Goal: Task Accomplishment & Management: Complete application form

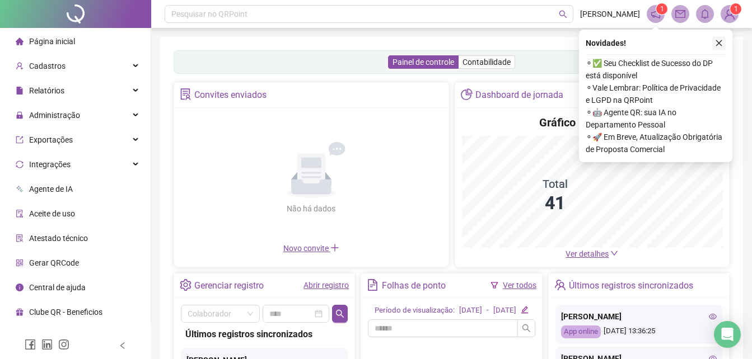
click at [720, 43] on icon "close" at bounding box center [719, 43] width 8 height 8
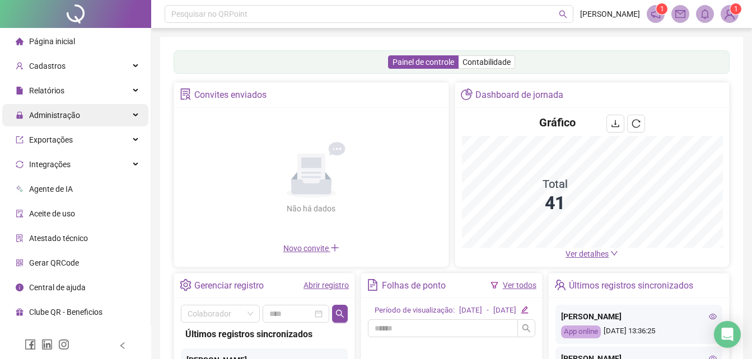
click at [51, 125] on span "Administração" at bounding box center [48, 115] width 64 height 22
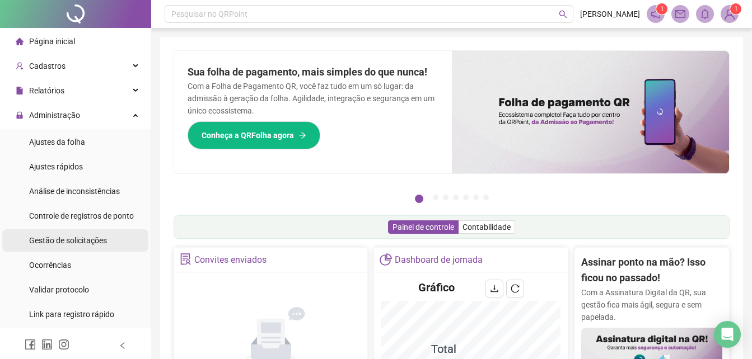
click at [71, 236] on span "Gestão de solicitações" at bounding box center [68, 240] width 78 height 9
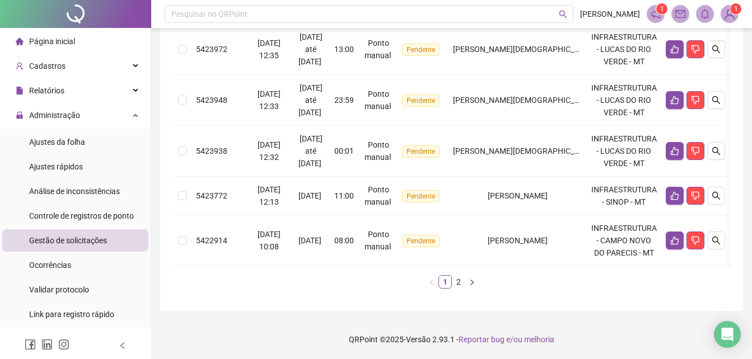
scroll to position [533, 0]
click at [469, 285] on icon "right" at bounding box center [471, 282] width 7 height 7
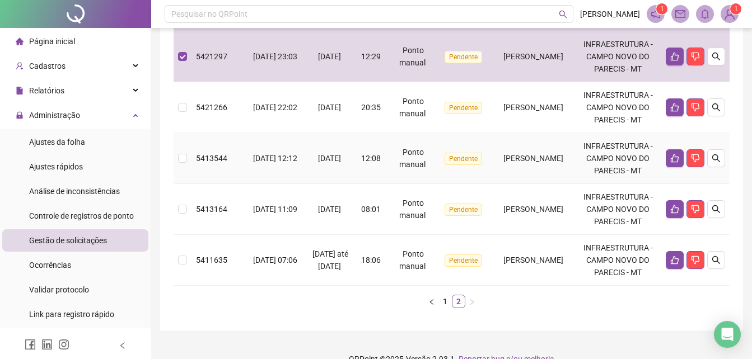
scroll to position [231, 0]
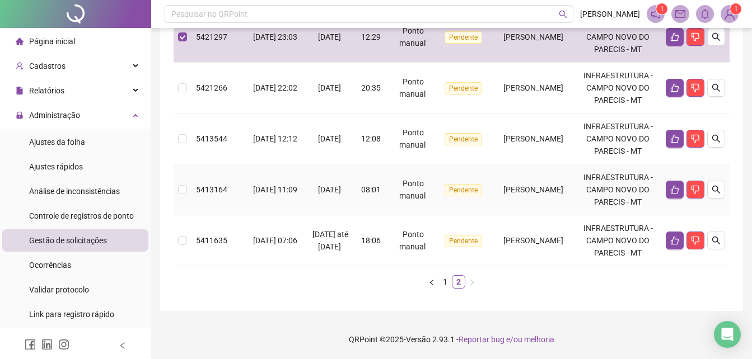
click at [196, 194] on span "5413164" at bounding box center [211, 189] width 31 height 9
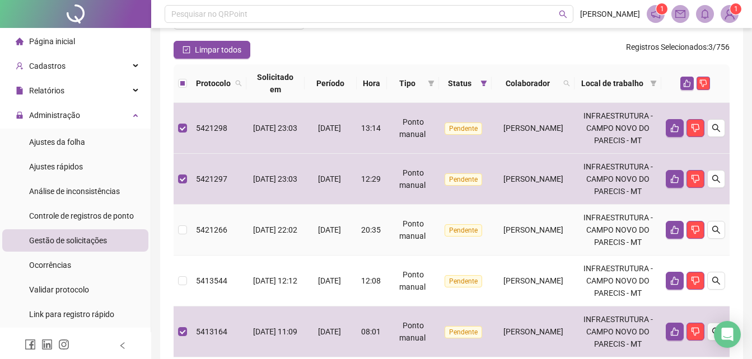
scroll to position [7, 0]
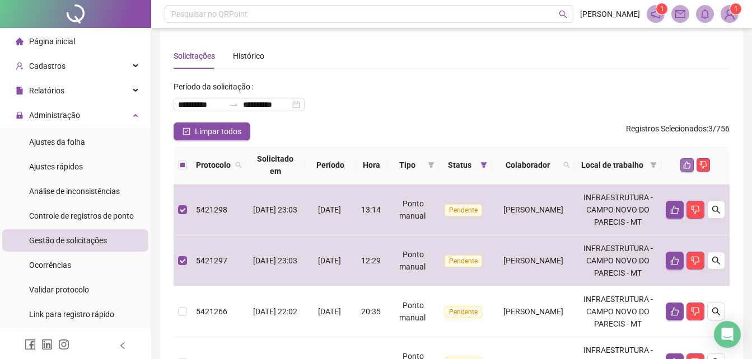
click at [684, 165] on icon "like" at bounding box center [686, 165] width 7 height 7
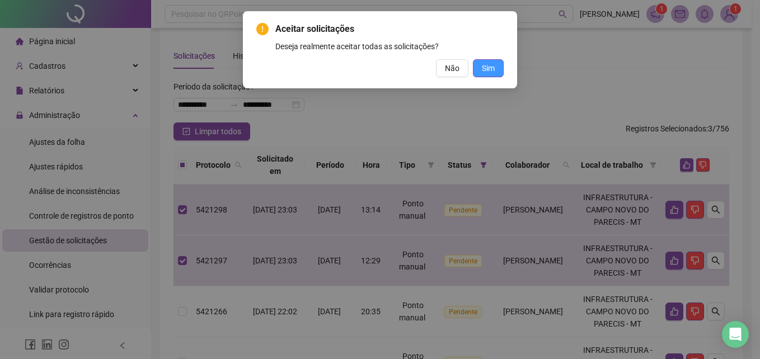
click at [488, 72] on span "Sim" at bounding box center [488, 68] width 13 height 12
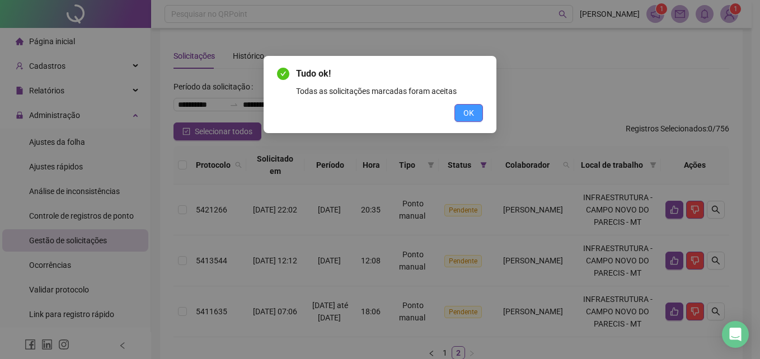
click at [467, 110] on span "OK" at bounding box center [468, 113] width 11 height 12
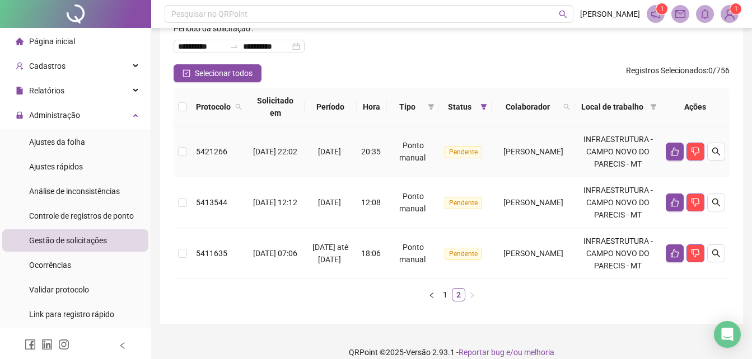
scroll to position [78, 0]
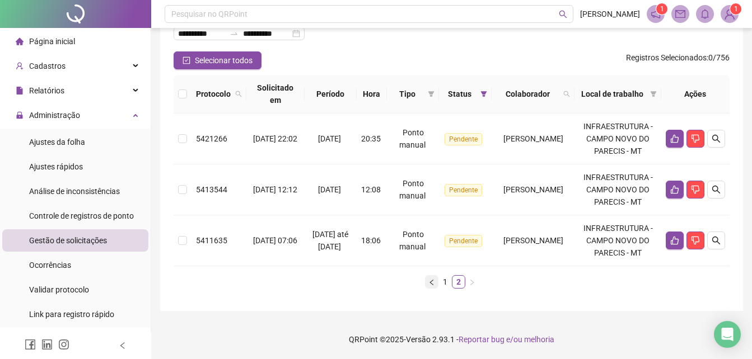
click at [430, 287] on button "button" at bounding box center [431, 281] width 13 height 13
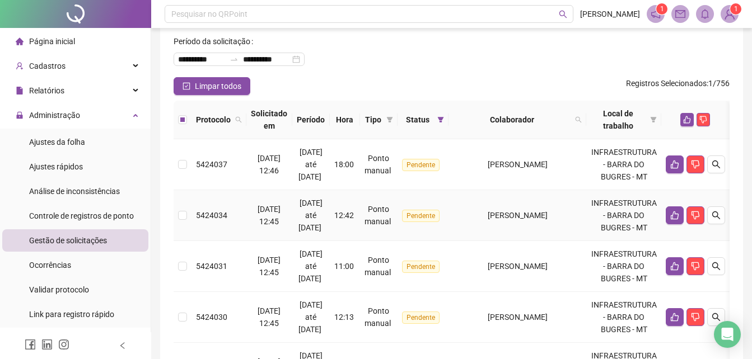
scroll to position [0, 0]
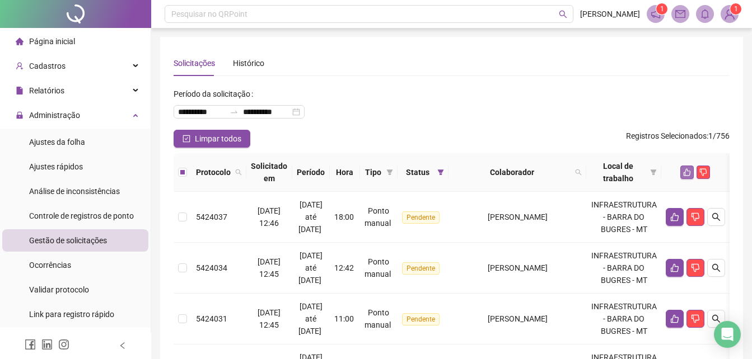
click at [691, 174] on icon "like" at bounding box center [687, 172] width 8 height 8
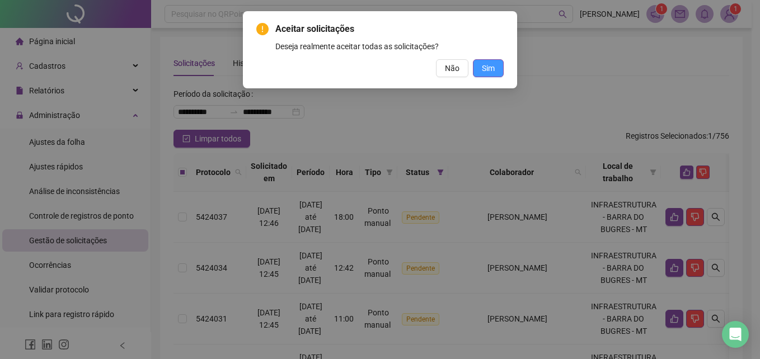
click at [493, 73] on span "Sim" at bounding box center [488, 68] width 13 height 12
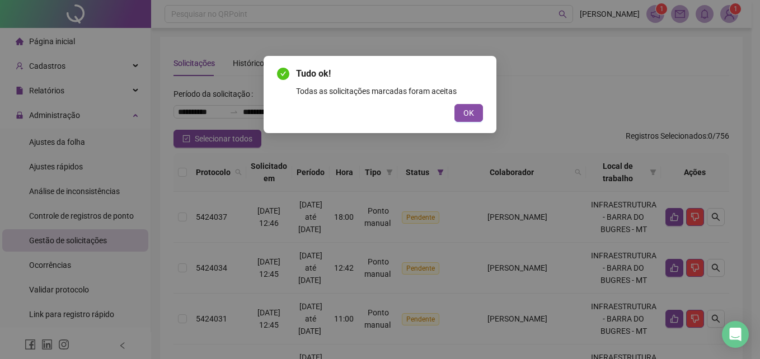
click at [475, 118] on button "OK" at bounding box center [468, 113] width 29 height 18
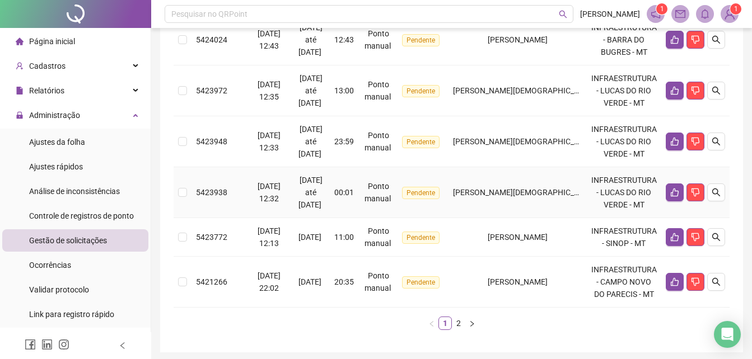
scroll to position [524, 0]
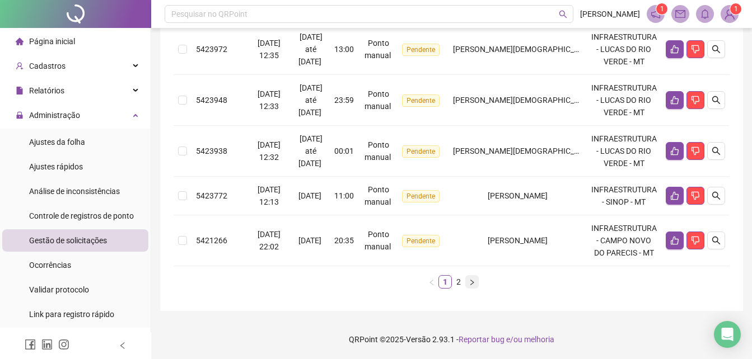
click at [475, 284] on icon "right" at bounding box center [471, 282] width 7 height 7
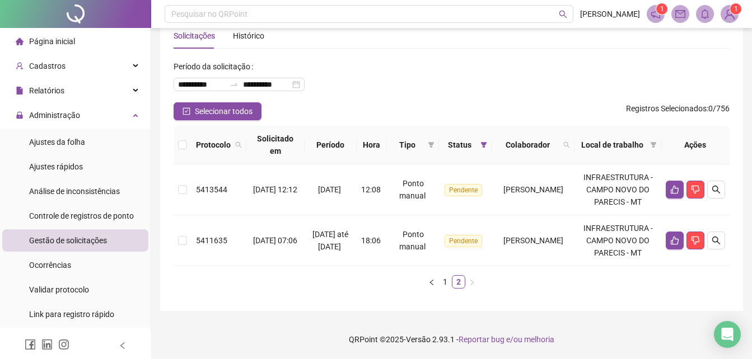
click at [423, 282] on ul "1 2" at bounding box center [452, 281] width 556 height 13
click at [428, 282] on icon "left" at bounding box center [431, 282] width 7 height 7
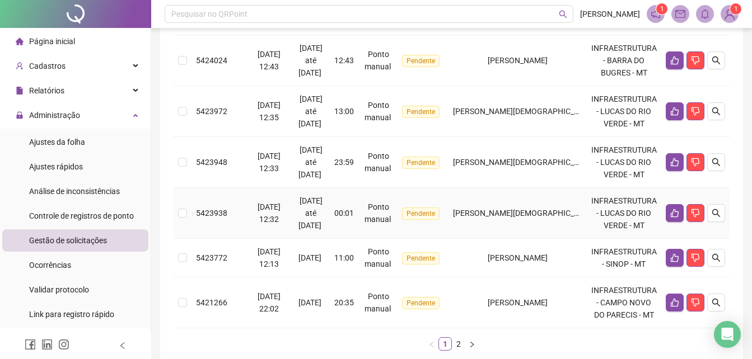
scroll to position [524, 0]
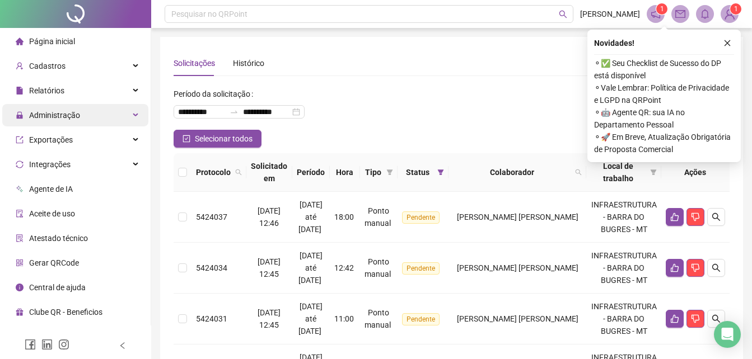
click at [59, 118] on span "Administração" at bounding box center [54, 115] width 51 height 9
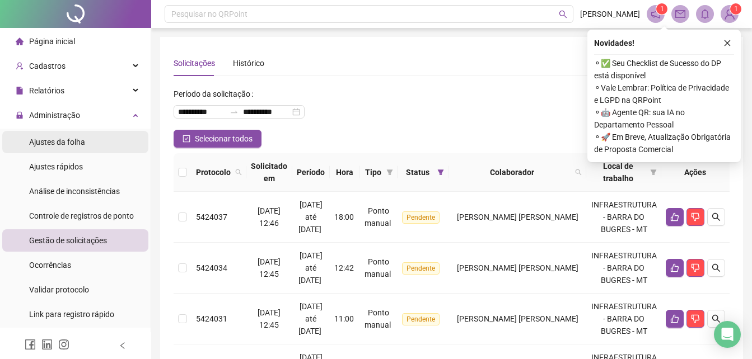
click at [70, 143] on span "Ajustes da folha" at bounding box center [57, 142] width 56 height 9
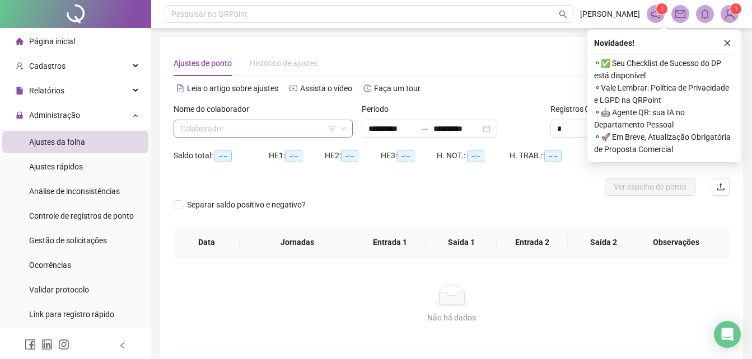
type input "**********"
click at [372, 131] on input "**********" at bounding box center [391, 129] width 47 height 12
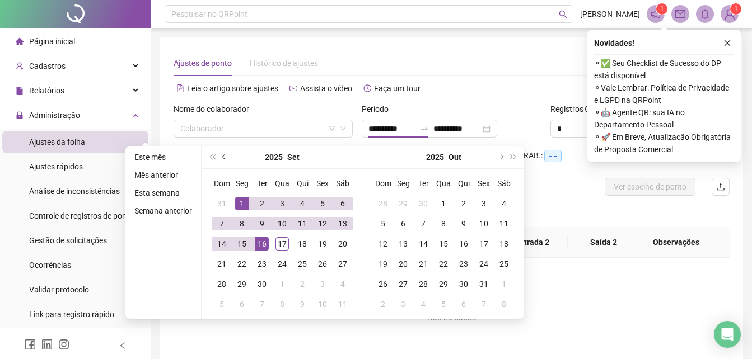
click at [221, 156] on button "prev-year" at bounding box center [224, 157] width 12 height 22
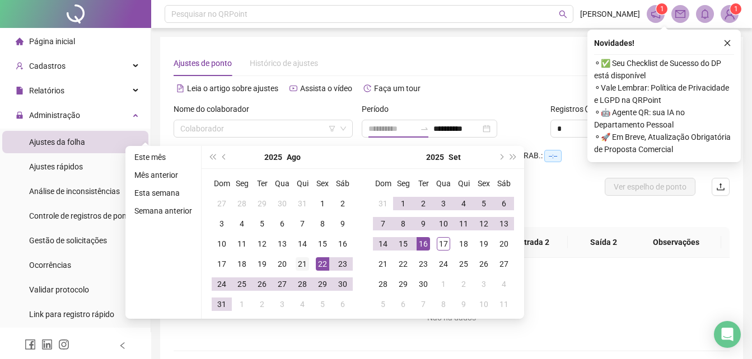
type input "**********"
click at [306, 259] on div "21" at bounding box center [302, 263] width 13 height 13
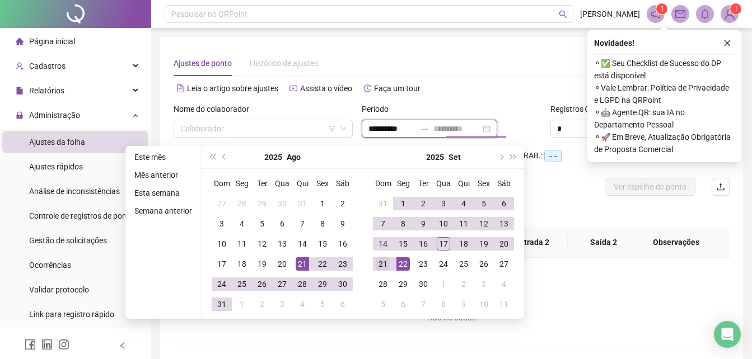
type input "**********"
click at [383, 261] on div "21" at bounding box center [382, 263] width 13 height 13
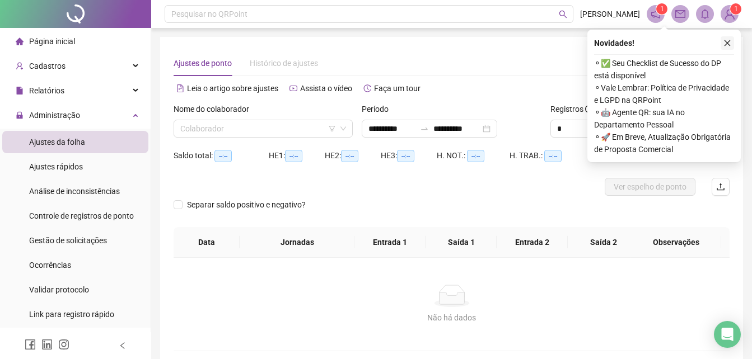
click at [728, 43] on icon "close" at bounding box center [727, 43] width 8 height 8
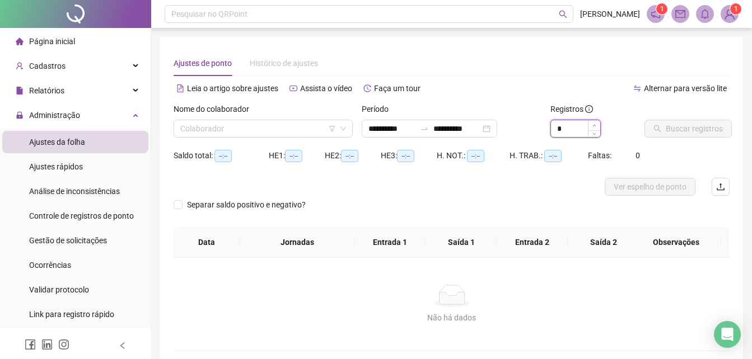
click at [593, 128] on span "Increase Value" at bounding box center [594, 125] width 12 height 10
type input "*"
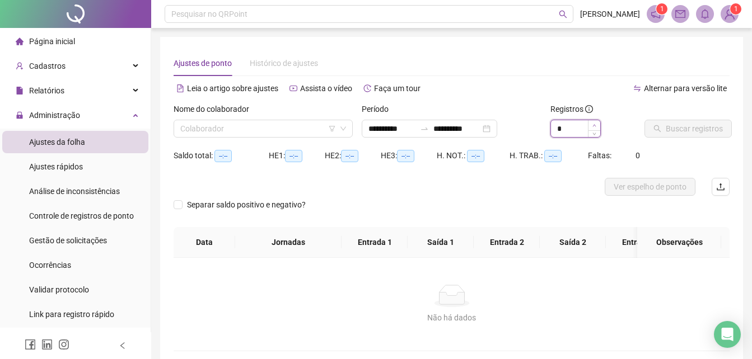
click at [593, 128] on span "Increase Value" at bounding box center [594, 125] width 12 height 10
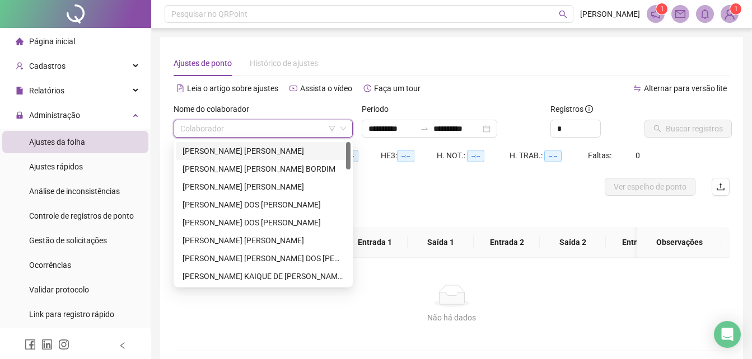
click at [269, 137] on input "search" at bounding box center [258, 128] width 156 height 17
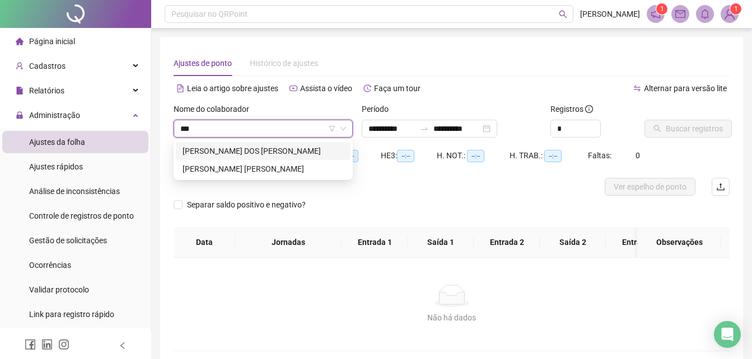
type input "****"
click at [251, 148] on div "FABIO HENRIQUE RODRIGUES DOS SANTOS" at bounding box center [262, 151] width 161 height 12
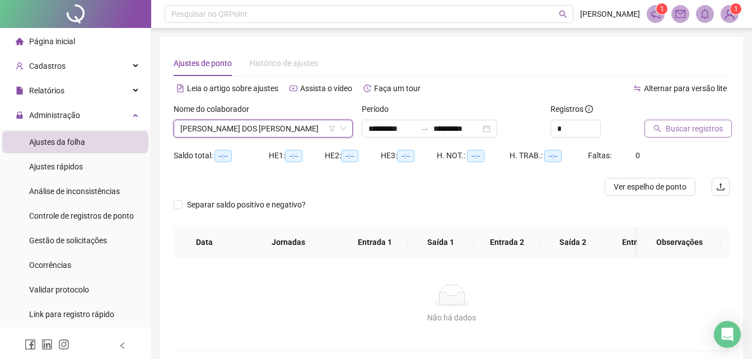
click at [673, 134] on span "Buscar registros" at bounding box center [693, 129] width 57 height 12
